Goal: Ask a question: Seek information or help from site administrators or community

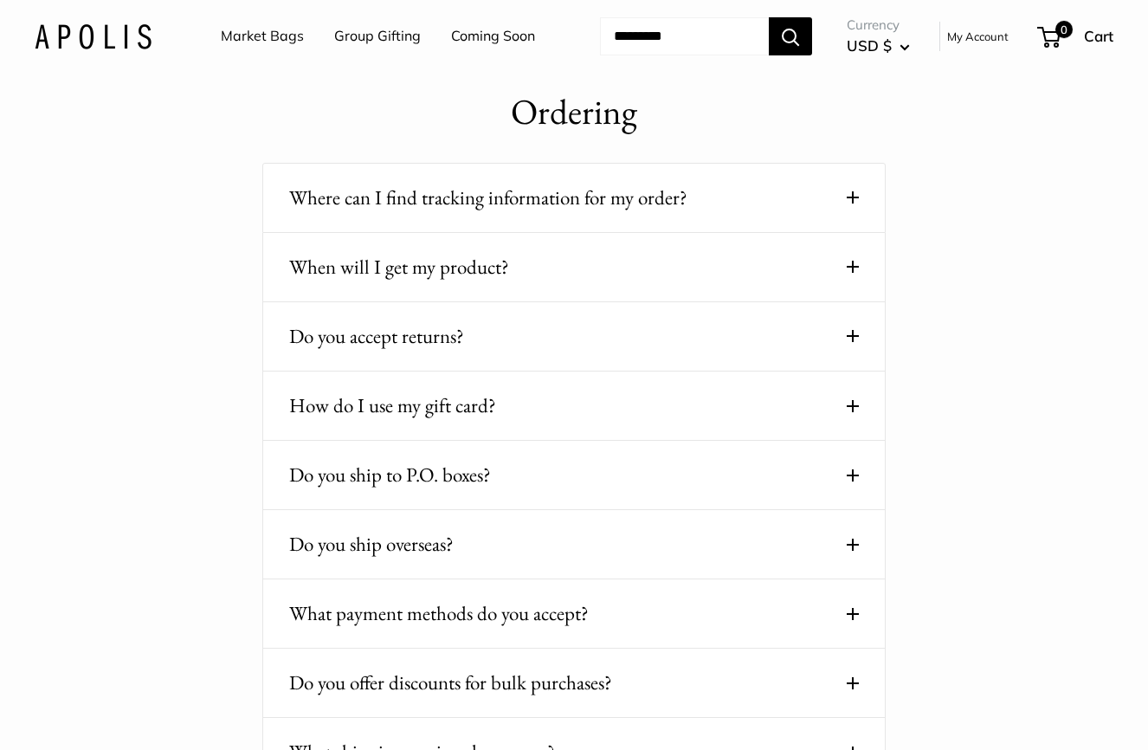
scroll to position [629, 0]
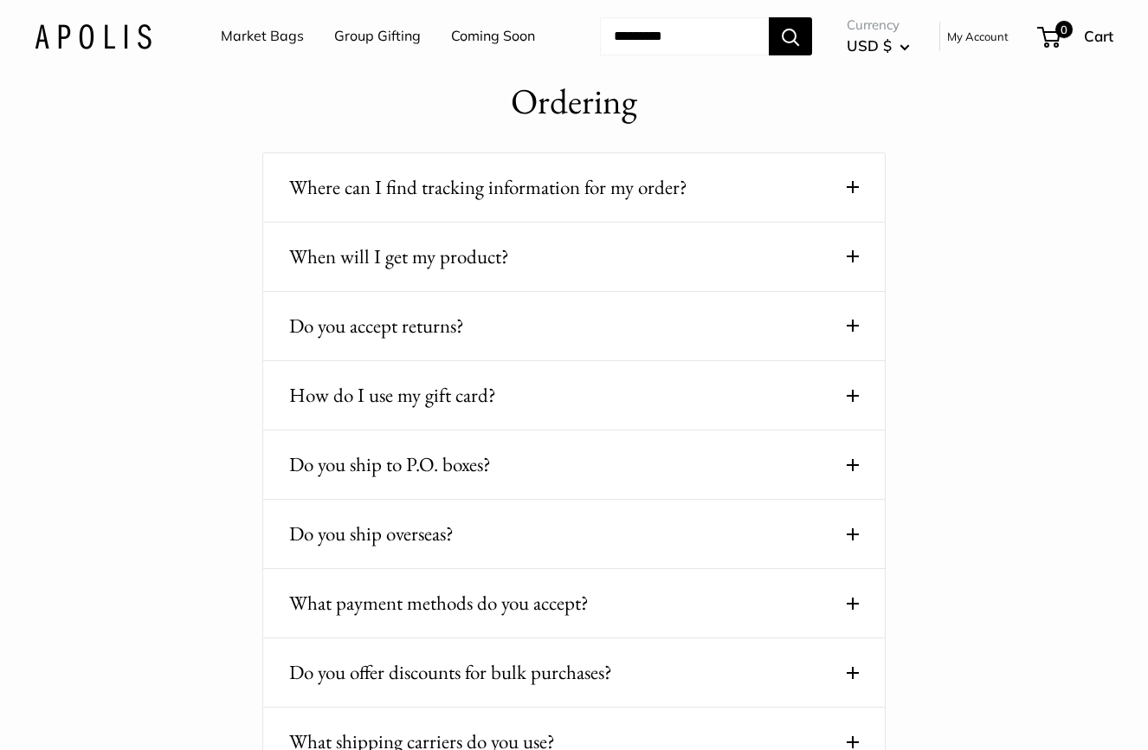
click at [854, 331] on span at bounding box center [852, 325] width 12 height 12
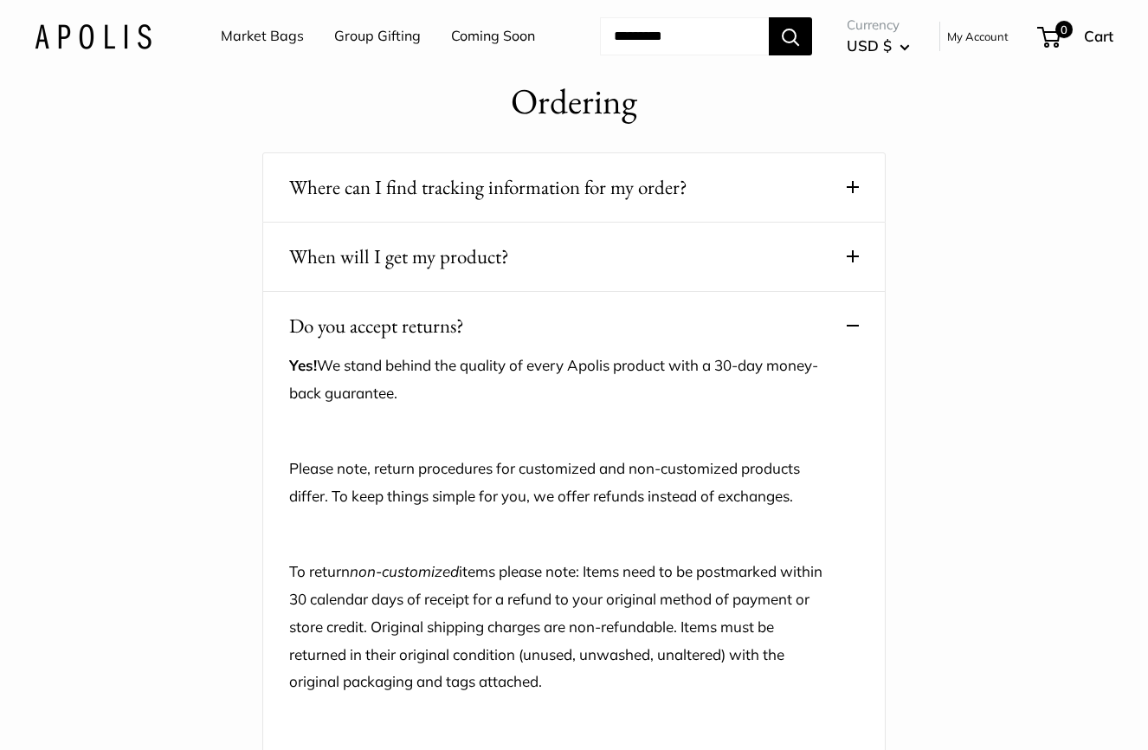
click at [854, 331] on span at bounding box center [852, 325] width 12 height 12
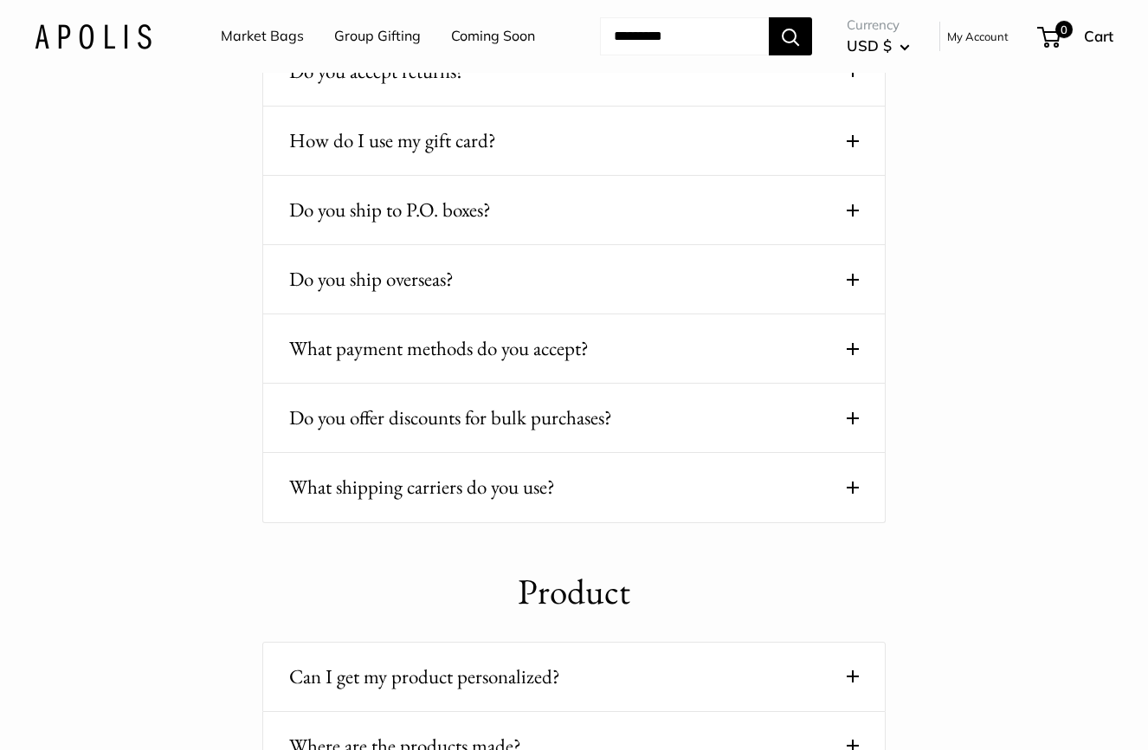
scroll to position [886, 0]
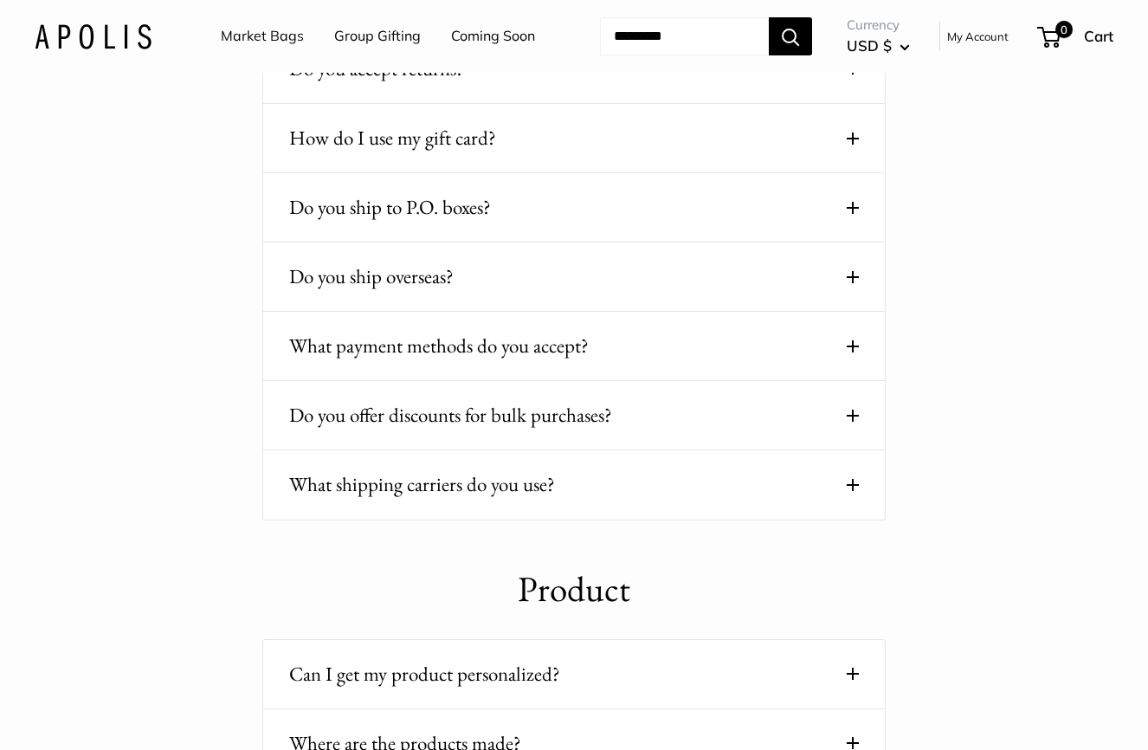
click at [853, 432] on button "Do you offer discounts for bulk purchases?" at bounding box center [574, 415] width 570 height 34
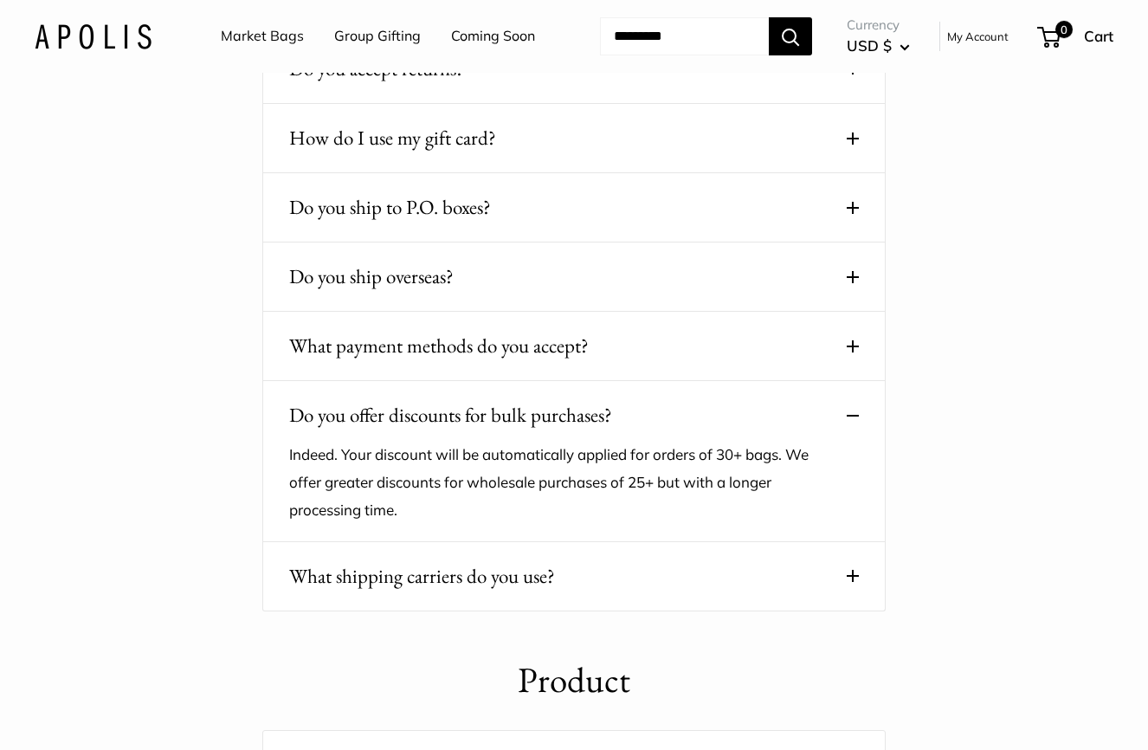
click at [853, 432] on button "Do you offer discounts for bulk purchases?" at bounding box center [574, 415] width 570 height 34
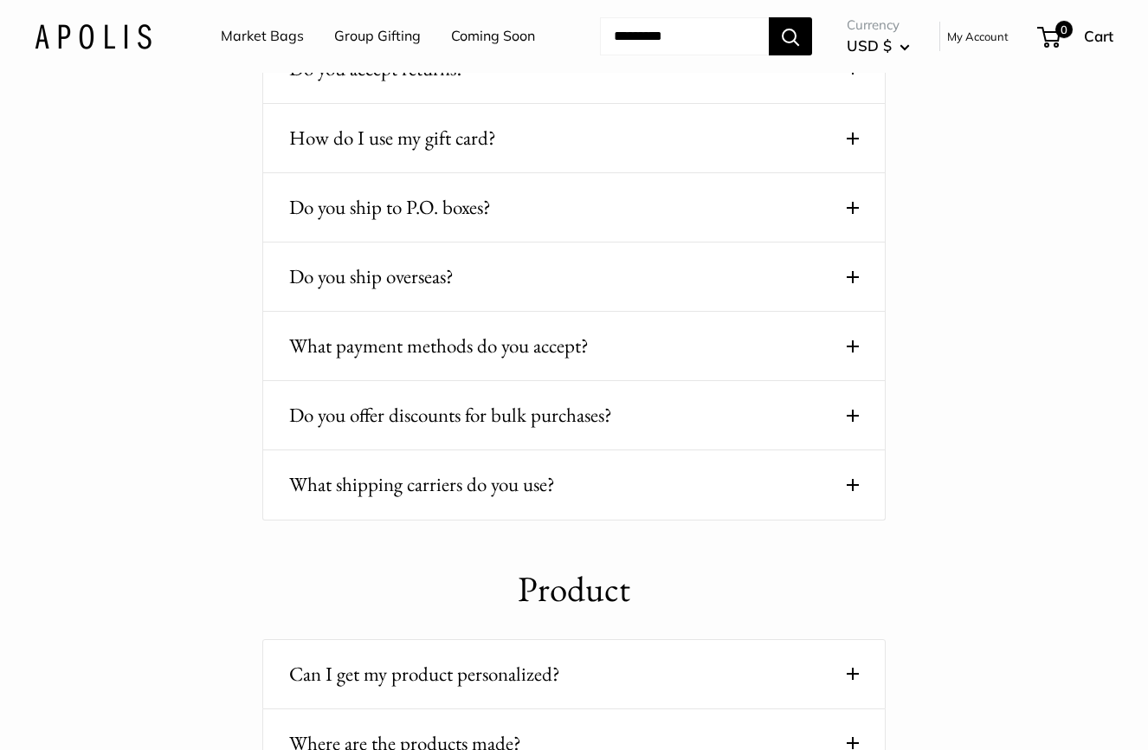
click at [853, 432] on button "Do you offer discounts for bulk purchases?" at bounding box center [574, 415] width 570 height 34
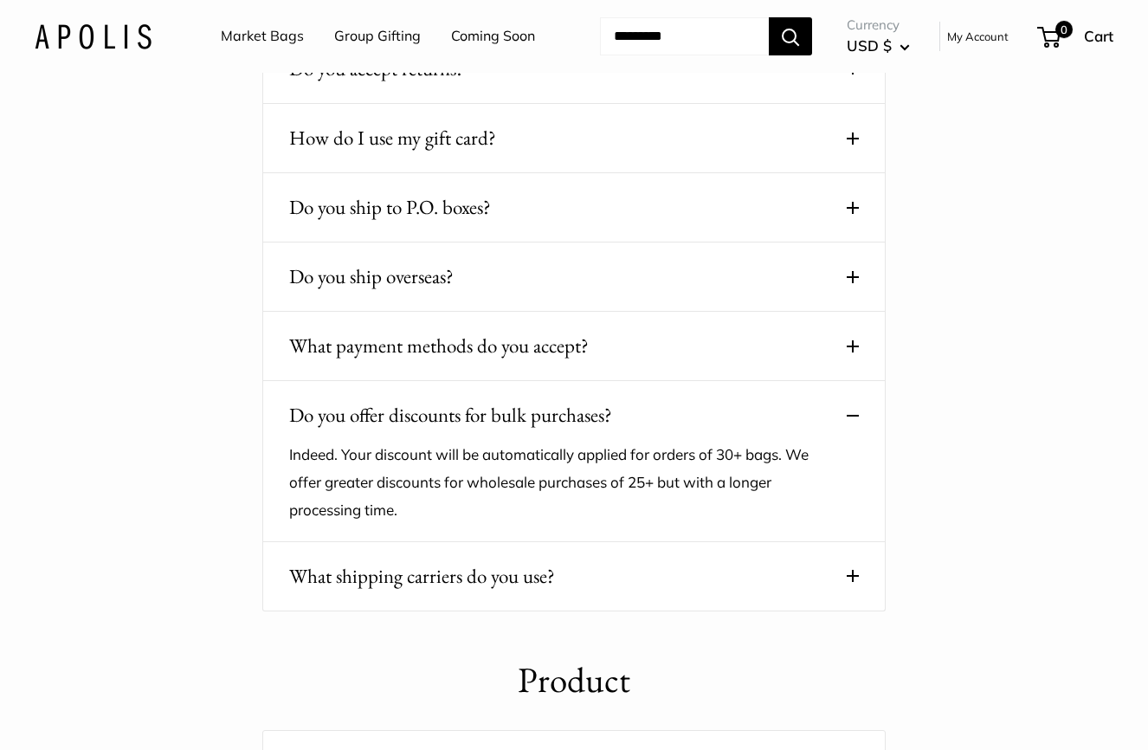
click at [853, 432] on button "Do you offer discounts for bulk purchases?" at bounding box center [574, 415] width 570 height 34
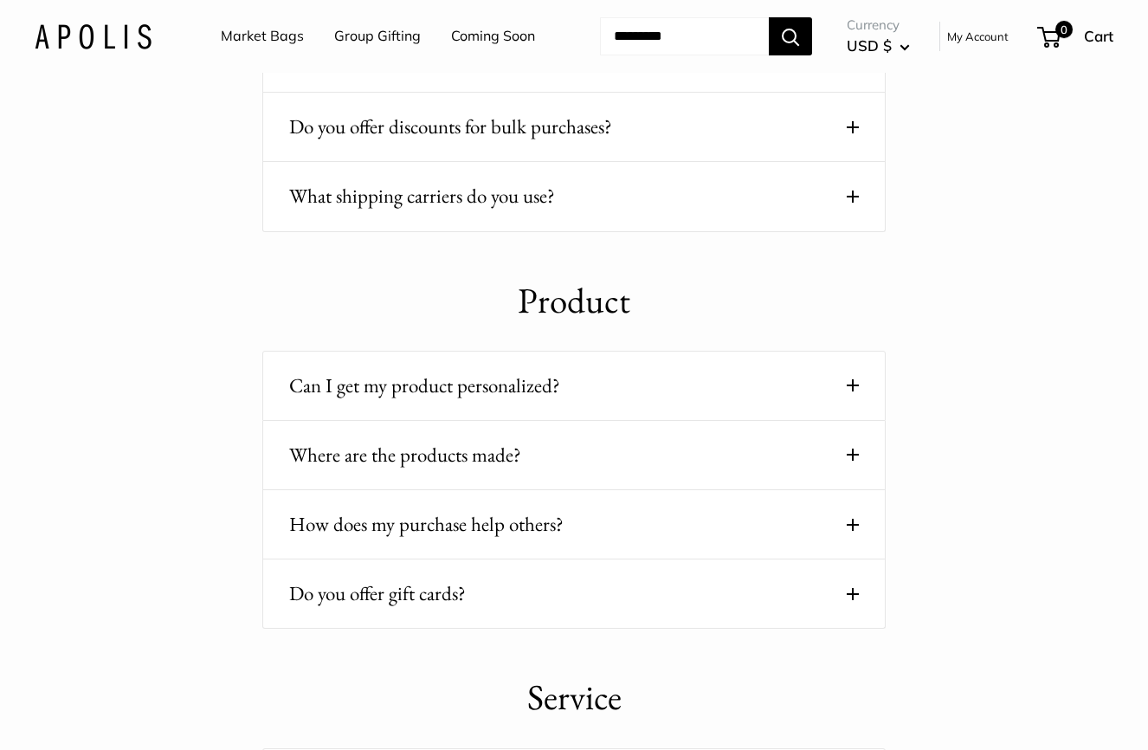
scroll to position [1186, 0]
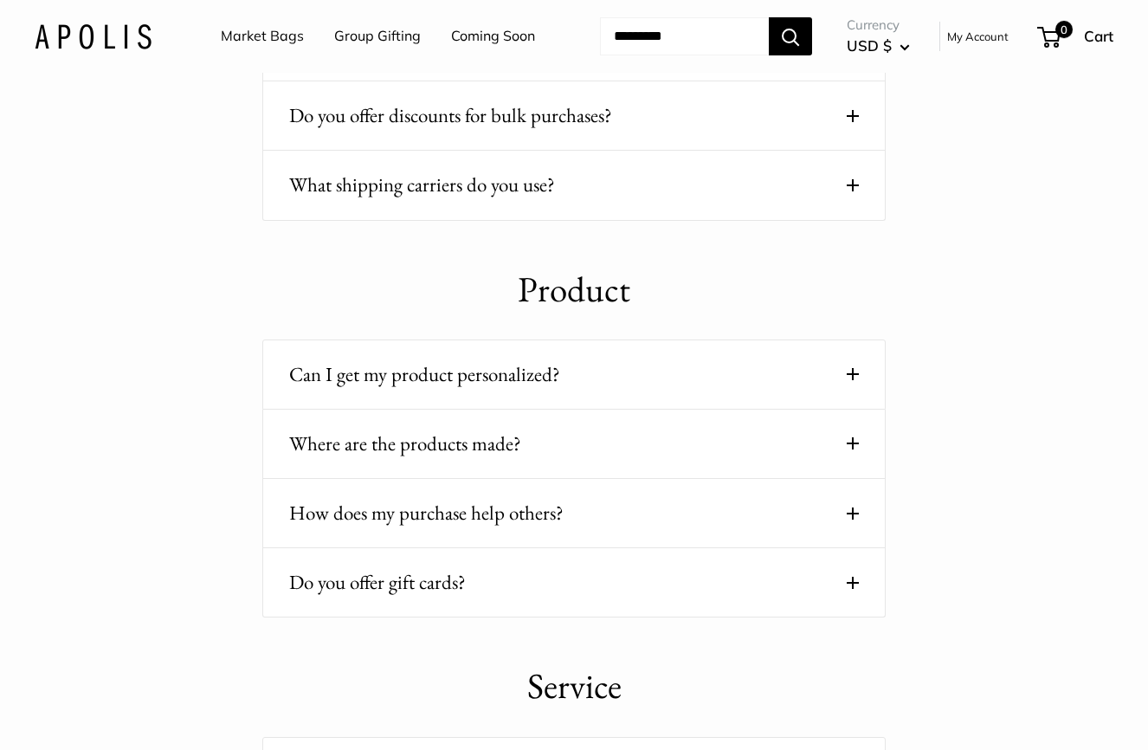
click at [853, 391] on button "Can I get my product personalized?" at bounding box center [574, 374] width 570 height 34
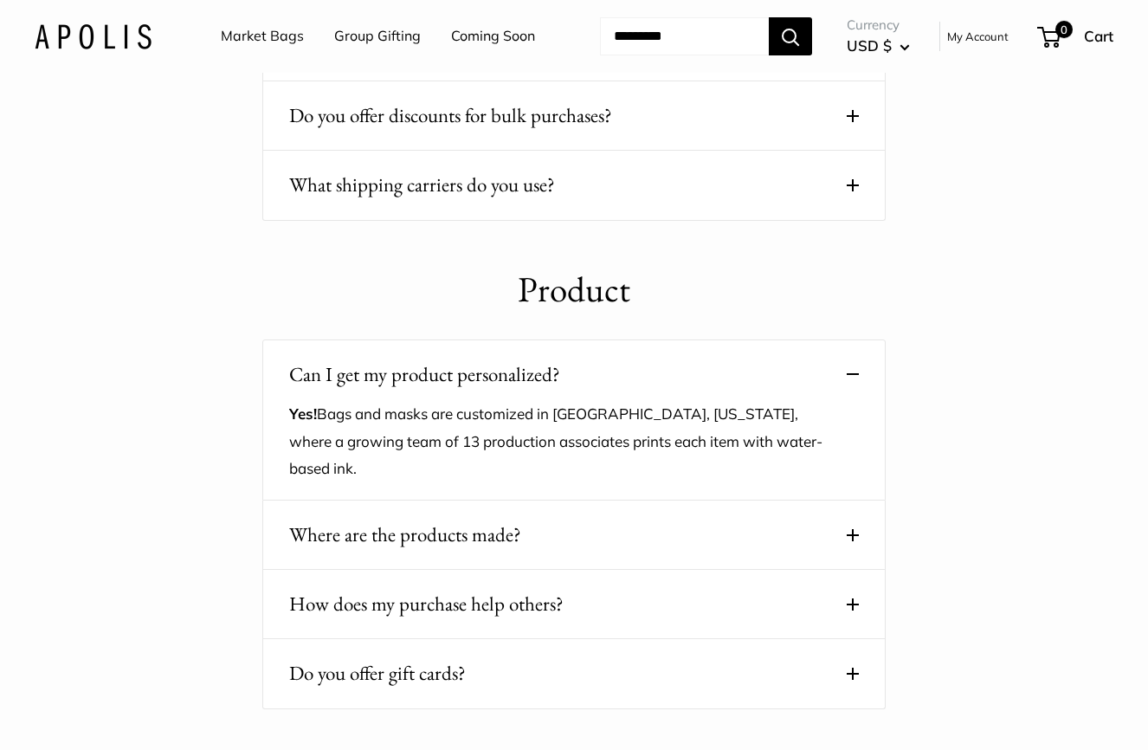
click at [853, 391] on button "Can I get my product personalized?" at bounding box center [574, 374] width 570 height 34
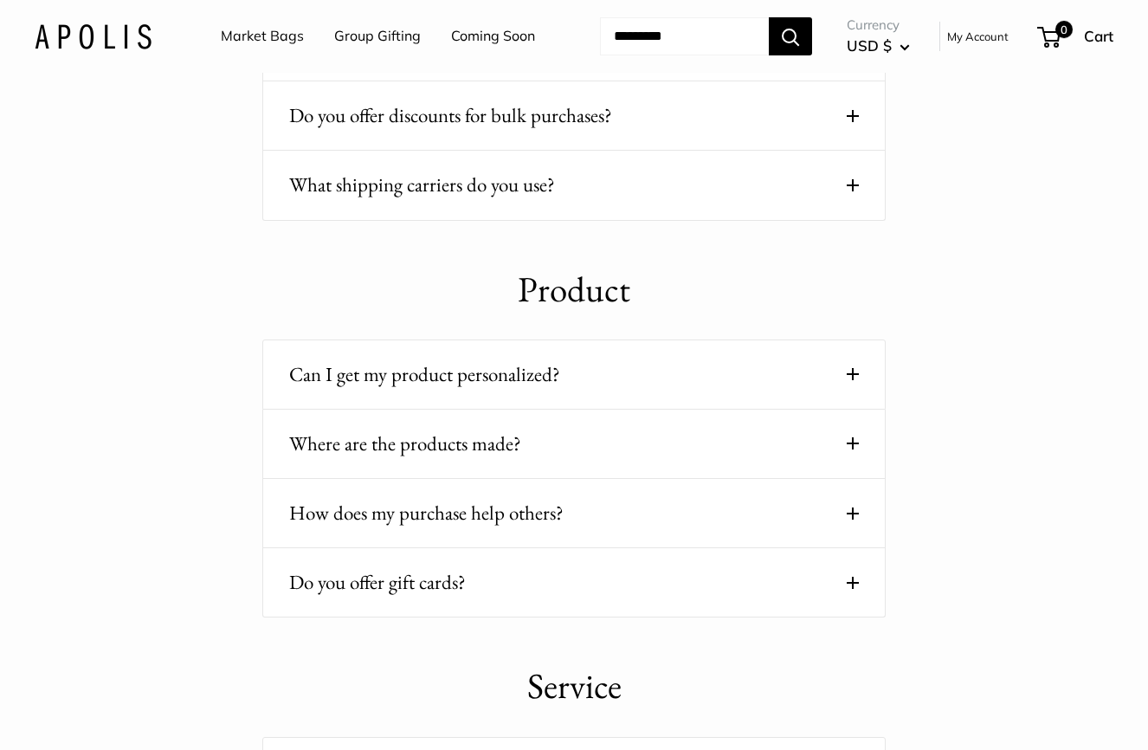
click at [853, 391] on button "Can I get my product personalized?" at bounding box center [574, 374] width 570 height 34
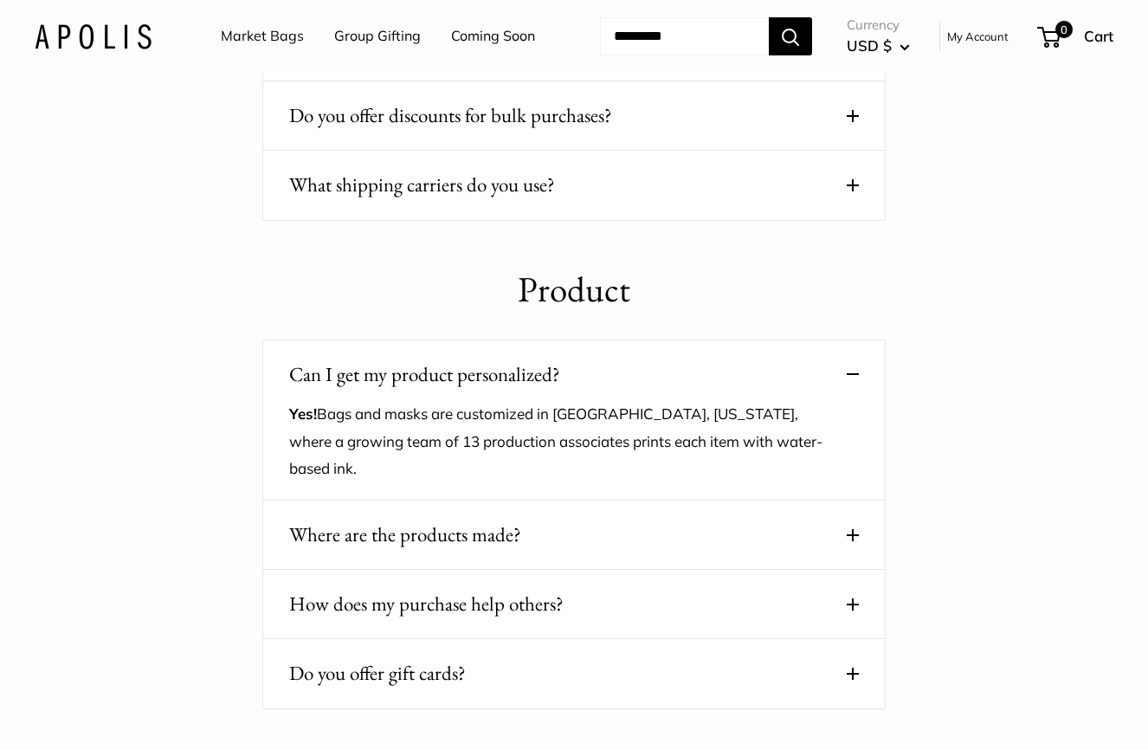
click at [853, 391] on button "Can I get my product personalized?" at bounding box center [574, 374] width 570 height 34
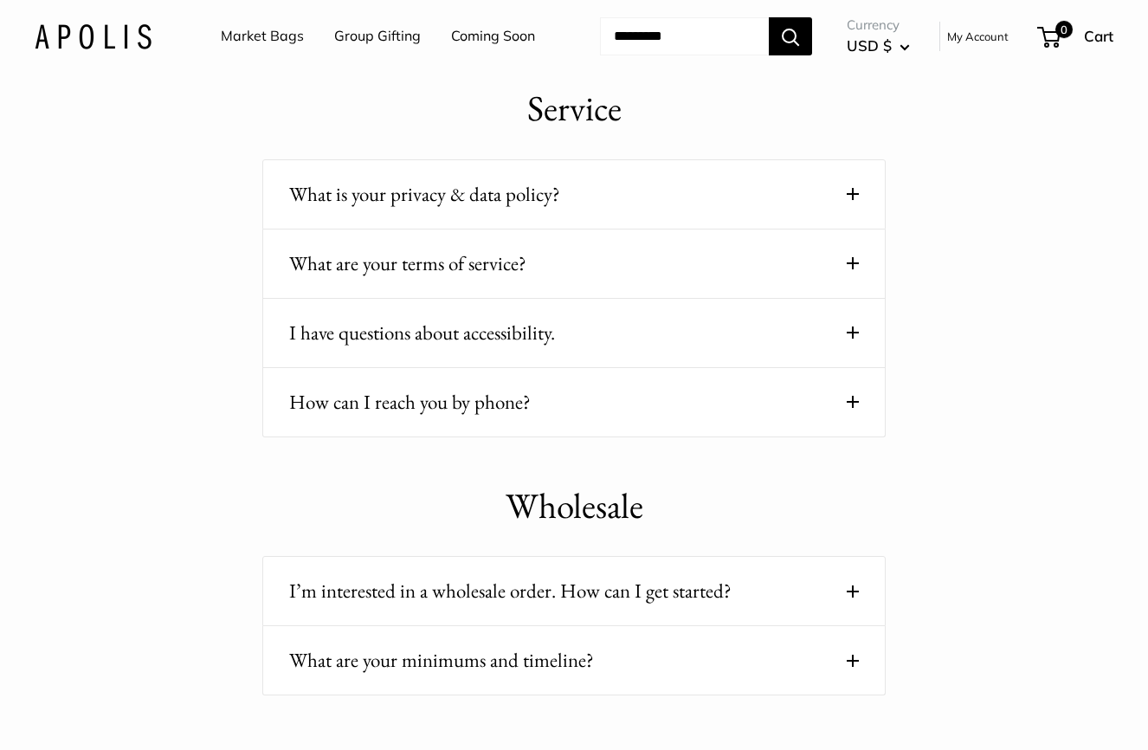
scroll to position [1777, 0]
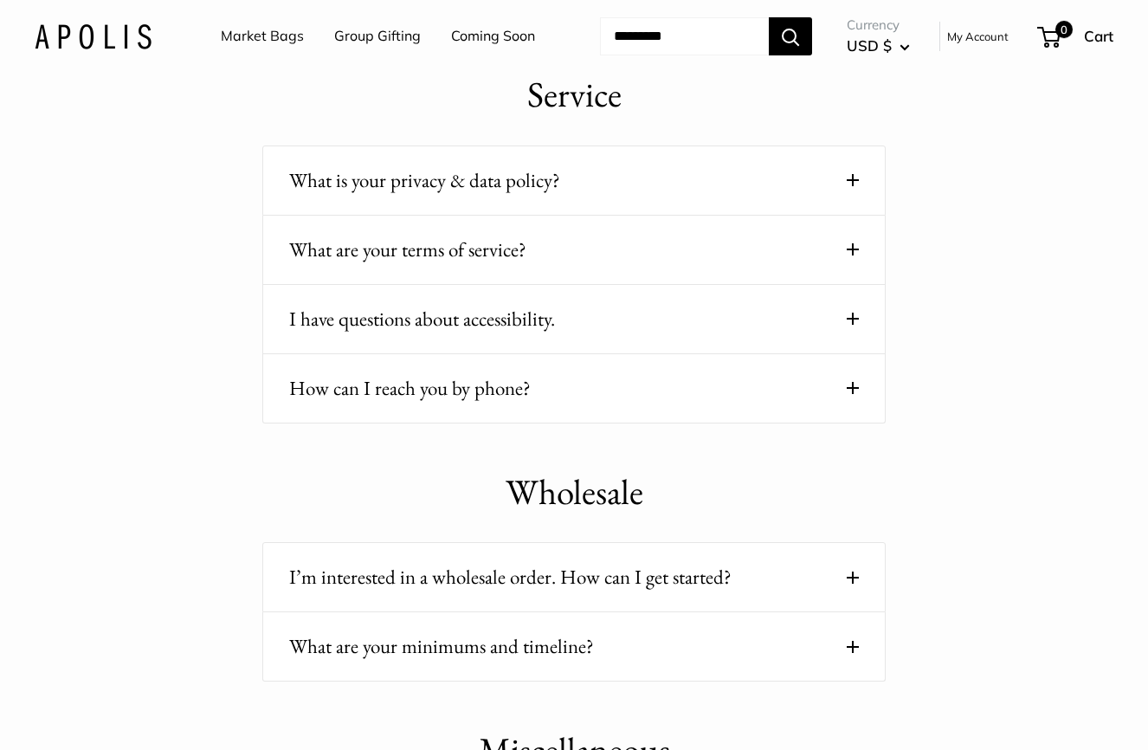
click at [852, 394] on span at bounding box center [852, 388] width 12 height 12
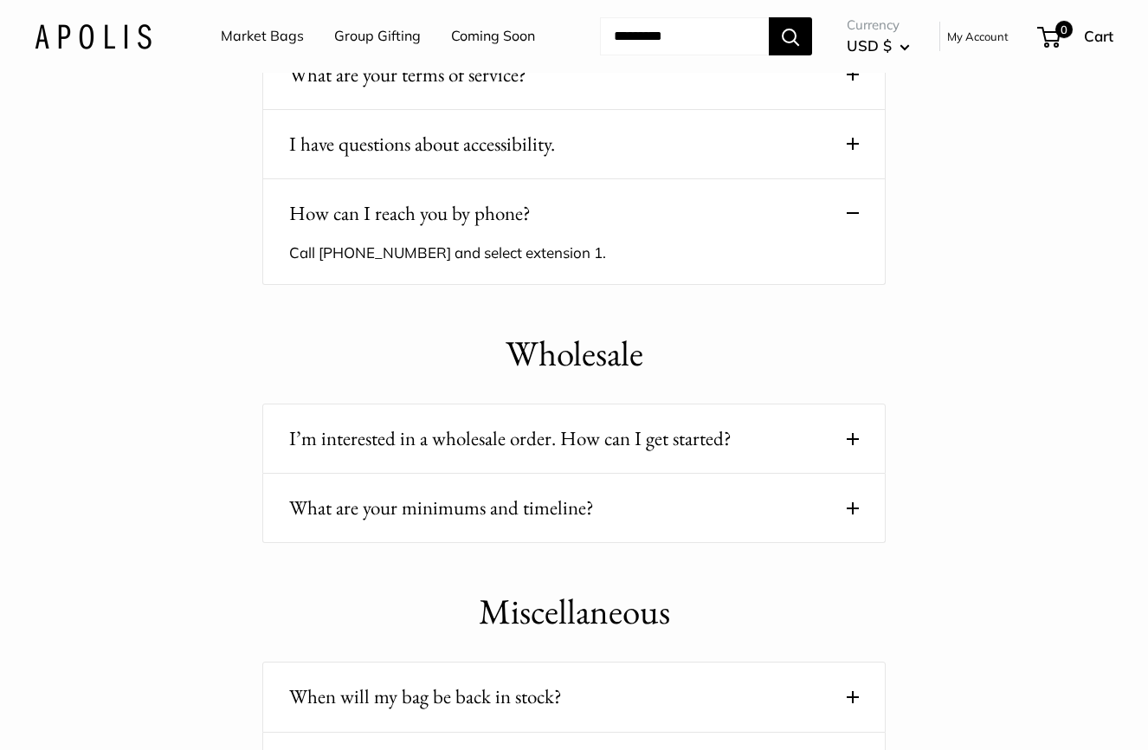
scroll to position [1954, 0]
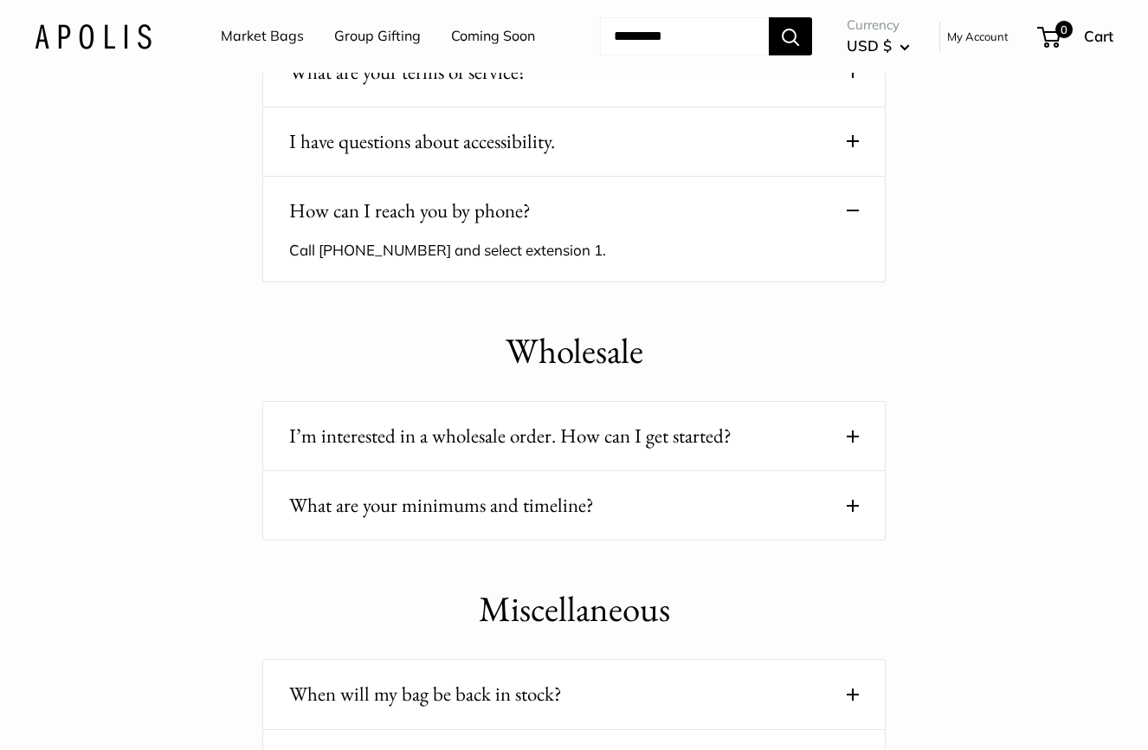
click at [858, 442] on span at bounding box center [852, 436] width 12 height 12
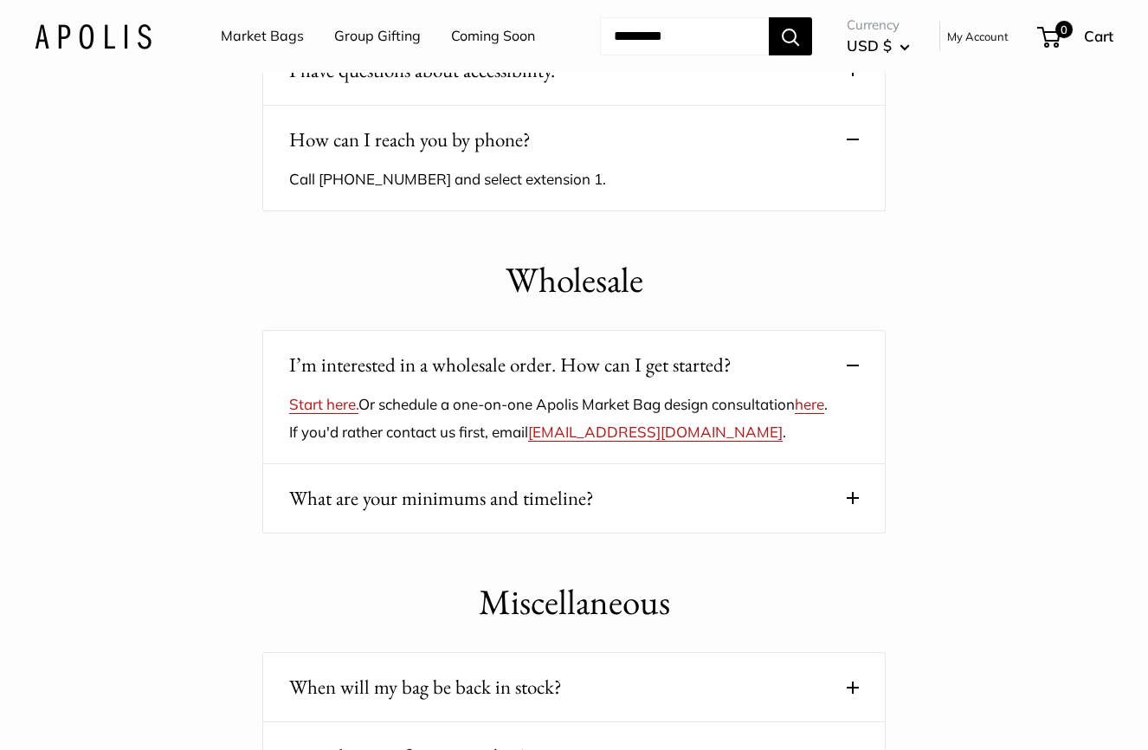
scroll to position [2028, 0]
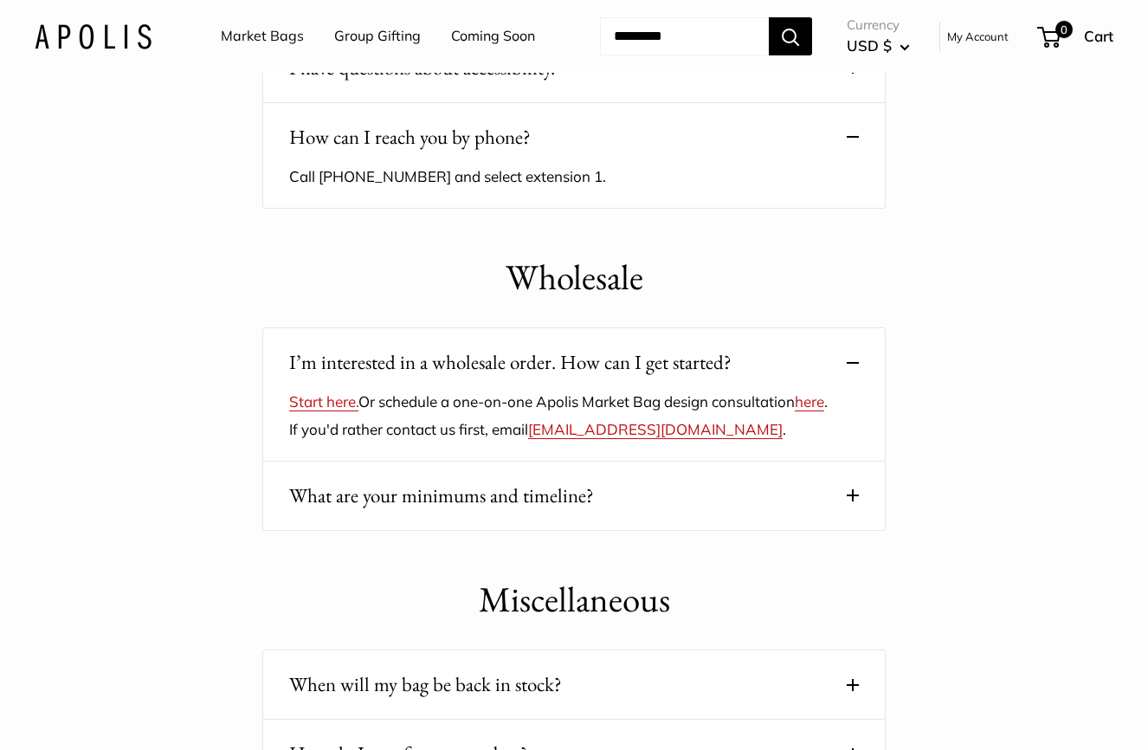
click at [843, 512] on button "What are your minimums and timeline?" at bounding box center [574, 496] width 570 height 34
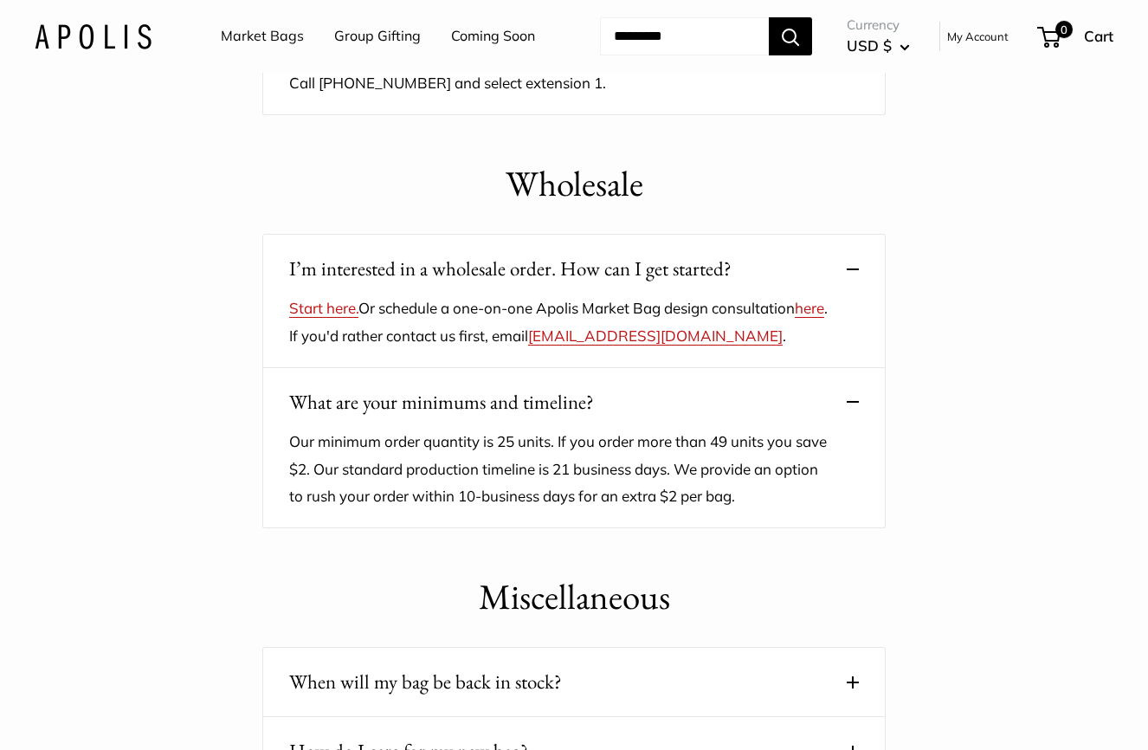
scroll to position [2125, 0]
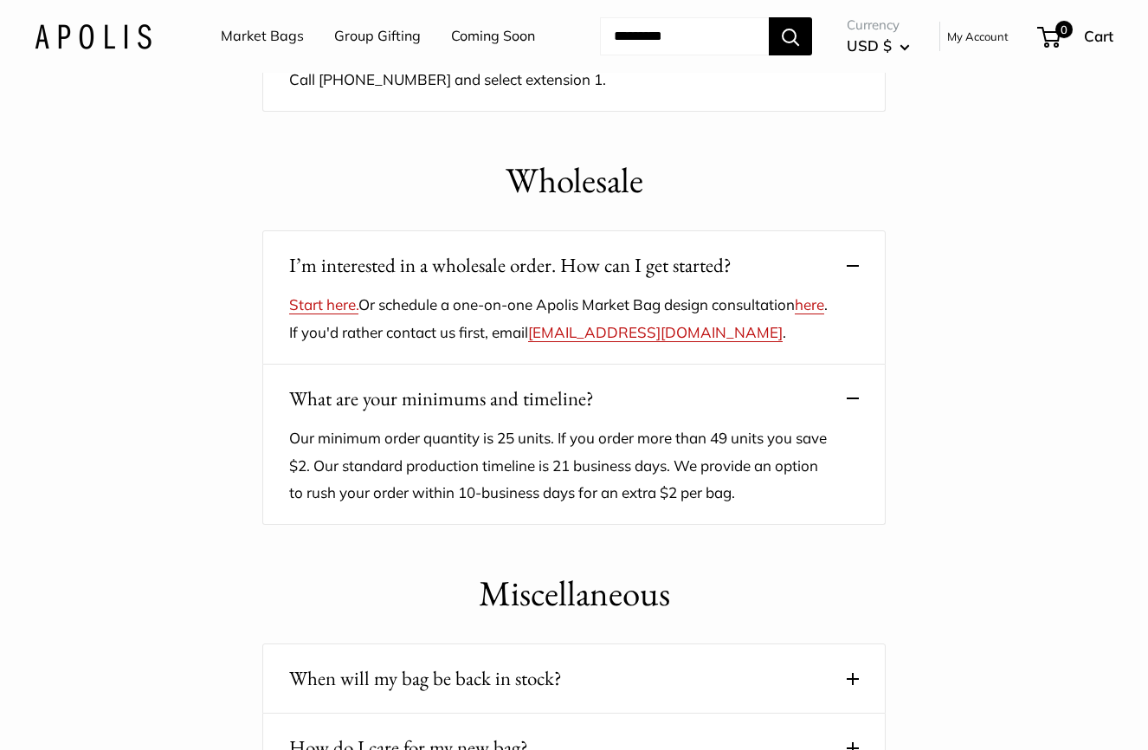
drag, startPoint x: 571, startPoint y: 383, endPoint x: 769, endPoint y: 384, distance: 198.2
click at [769, 346] on p "Start here. Or schedule a one-on-one Apolis Market Bag design consultation here…" at bounding box center [561, 318] width 544 height 55
copy p "[EMAIL_ADDRESS][DOMAIN_NAME]"
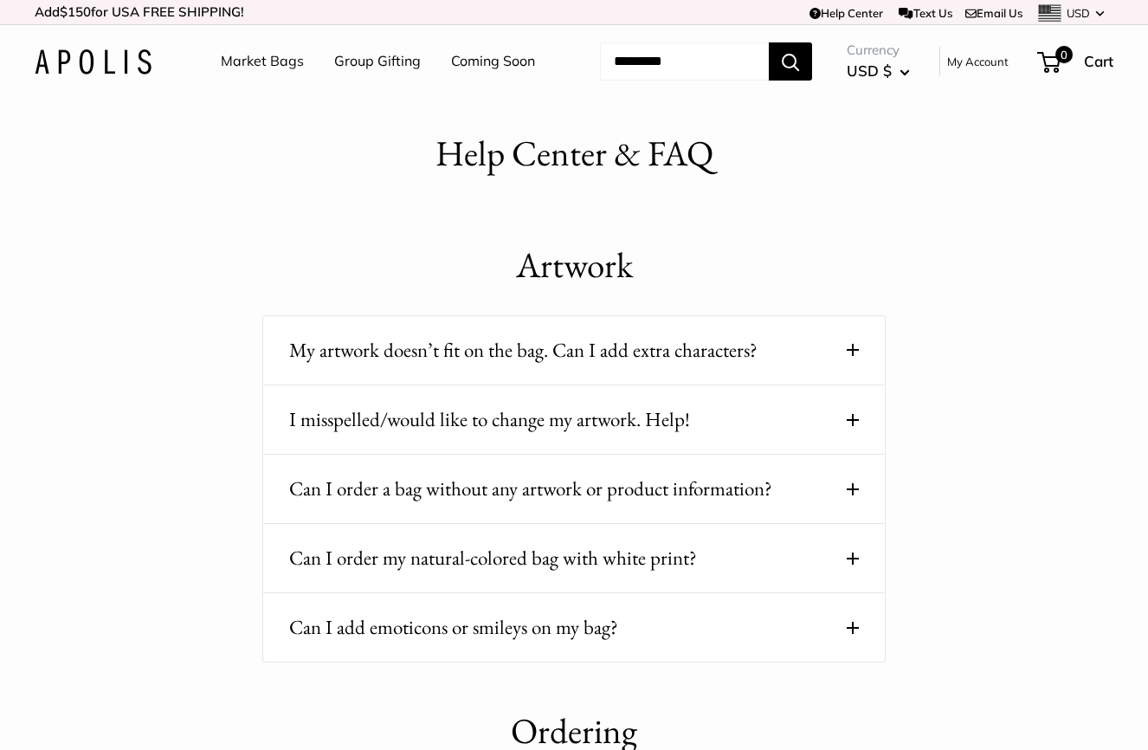
scroll to position [0, 0]
